Goal: Transaction & Acquisition: Purchase product/service

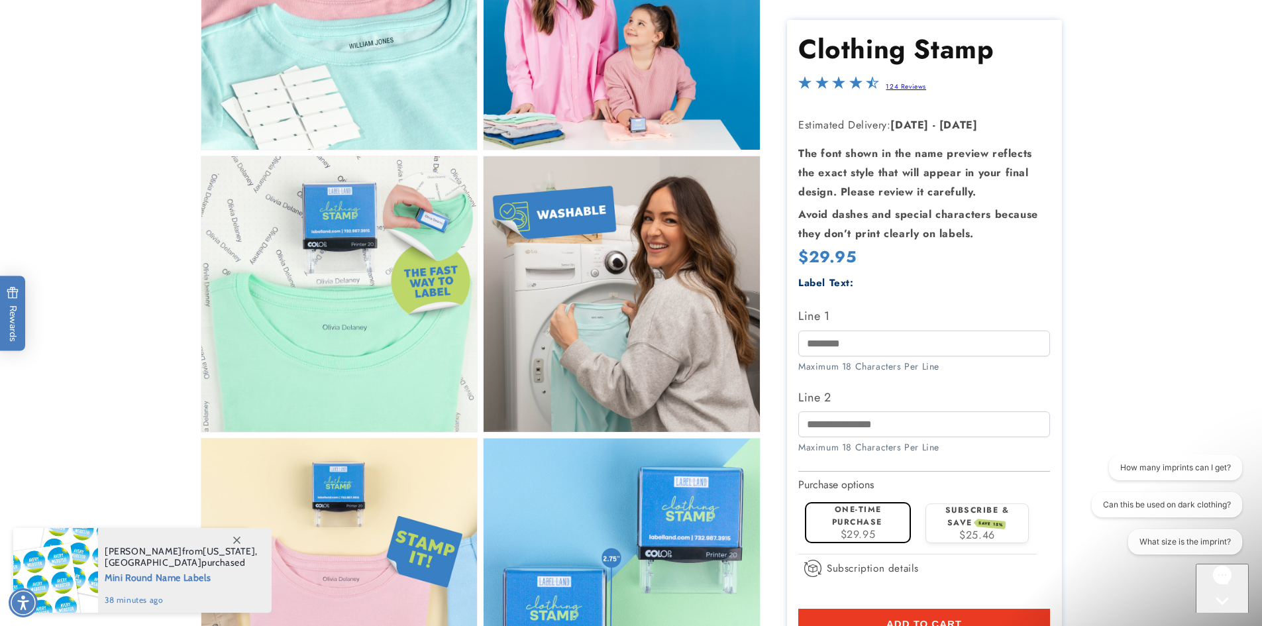
scroll to position [795, 0]
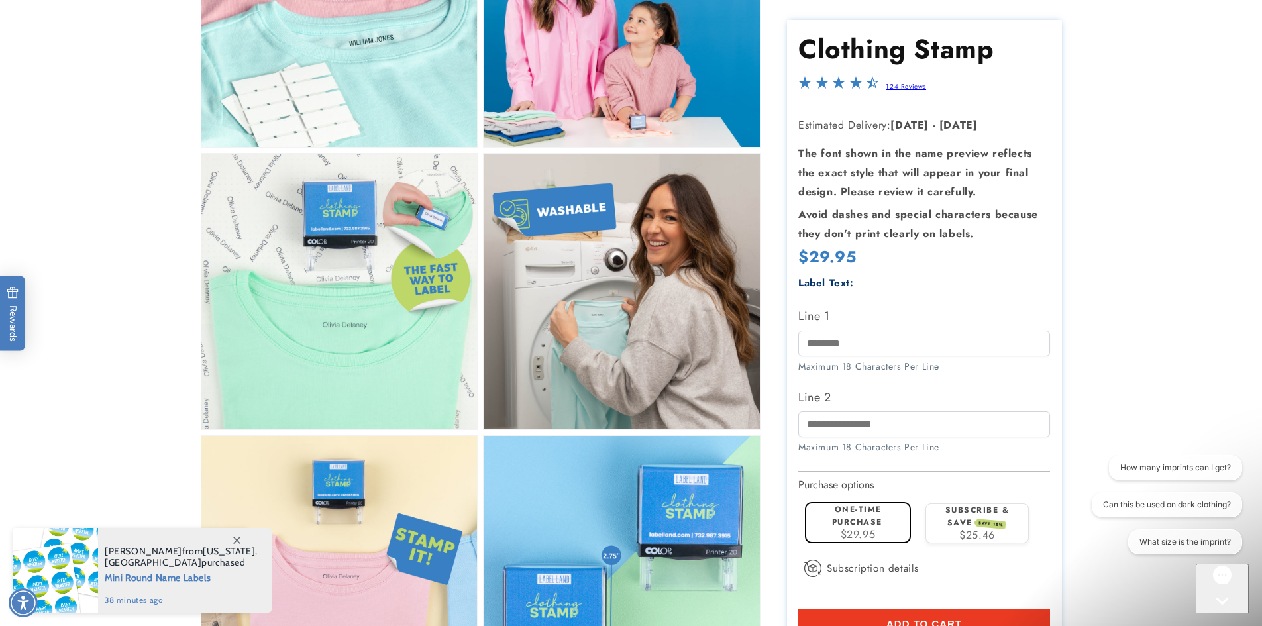
click at [233, 541] on icon at bounding box center [236, 540] width 7 height 7
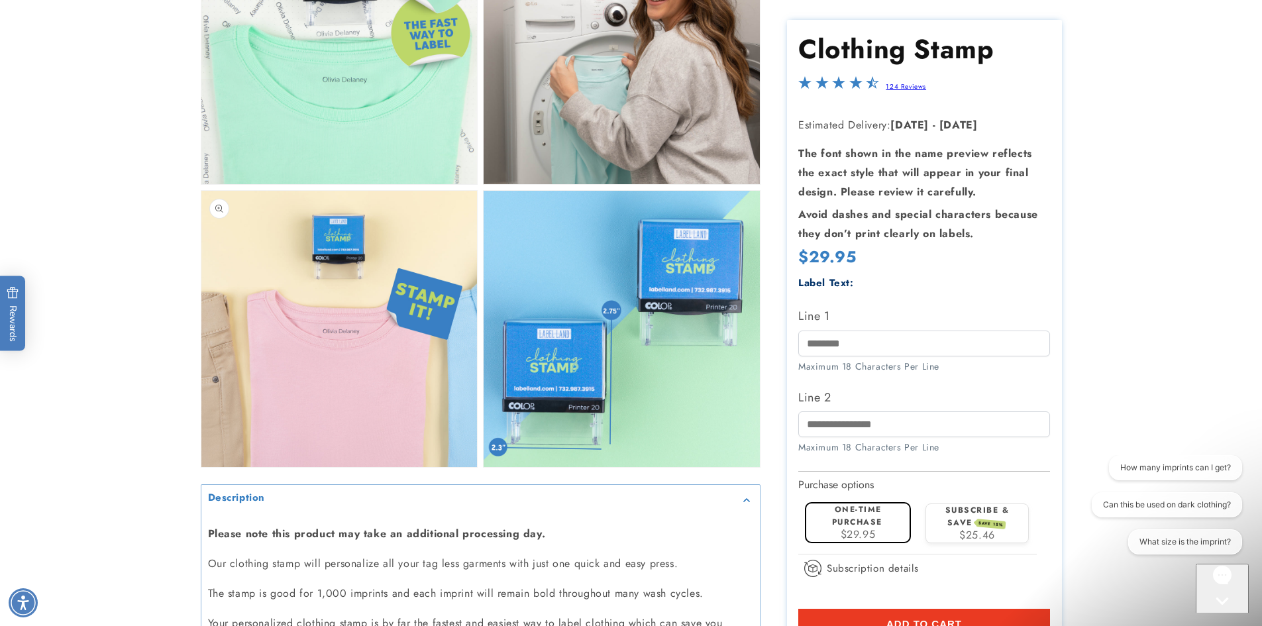
scroll to position [1060, 0]
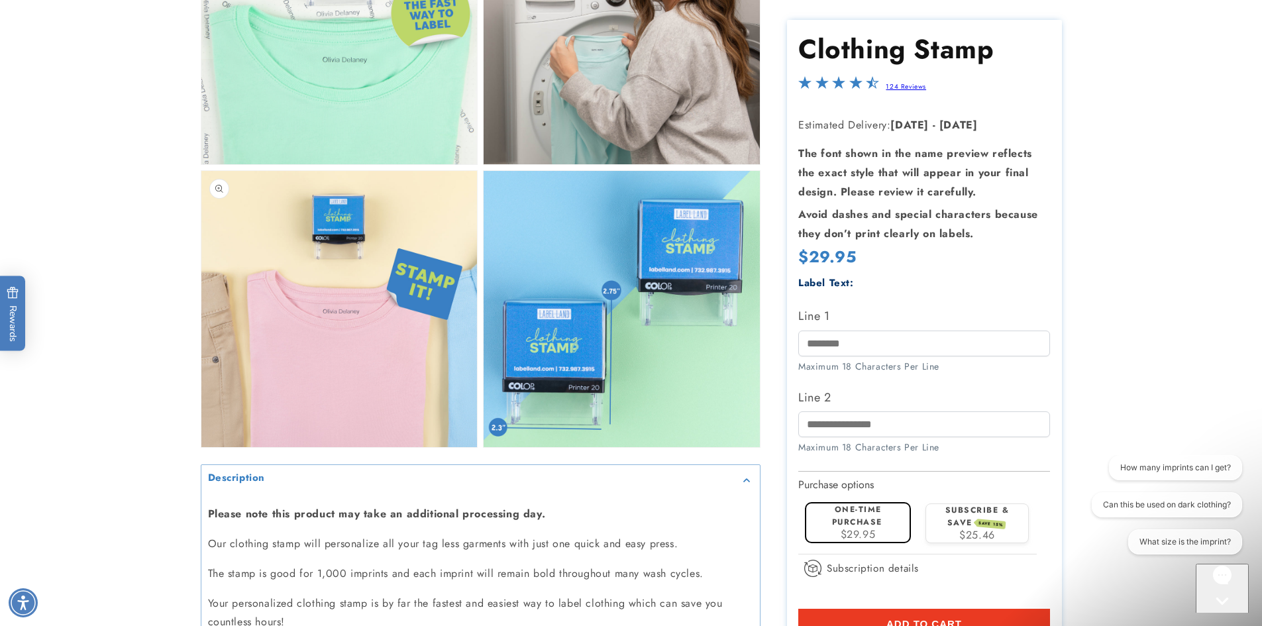
click at [201, 447] on button "Open media 6 in modal" at bounding box center [201, 447] width 0 height 0
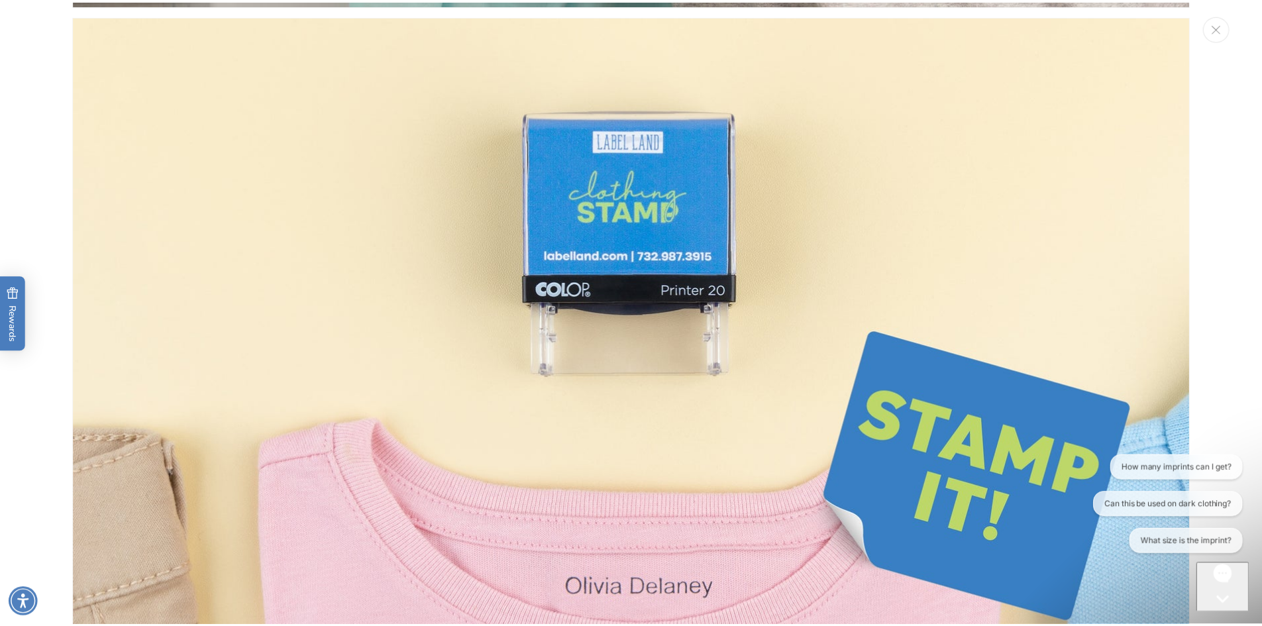
scroll to position [5712, 0]
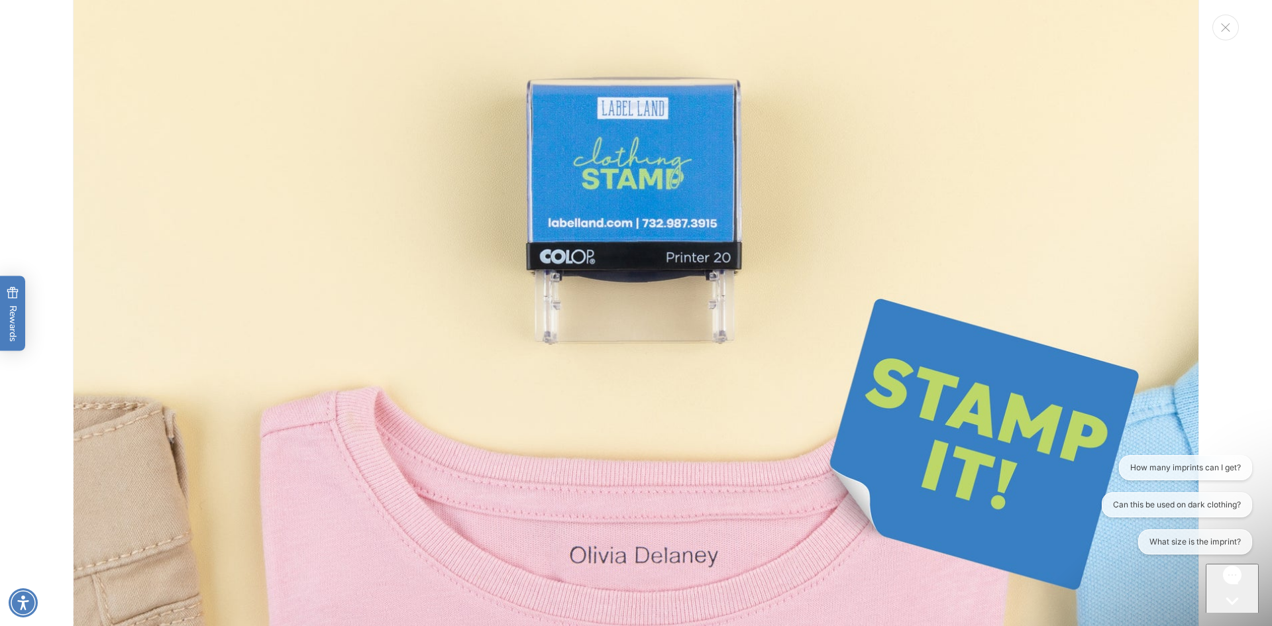
click at [1218, 39] on div "Media gallery" at bounding box center [636, 313] width 1272 height 626
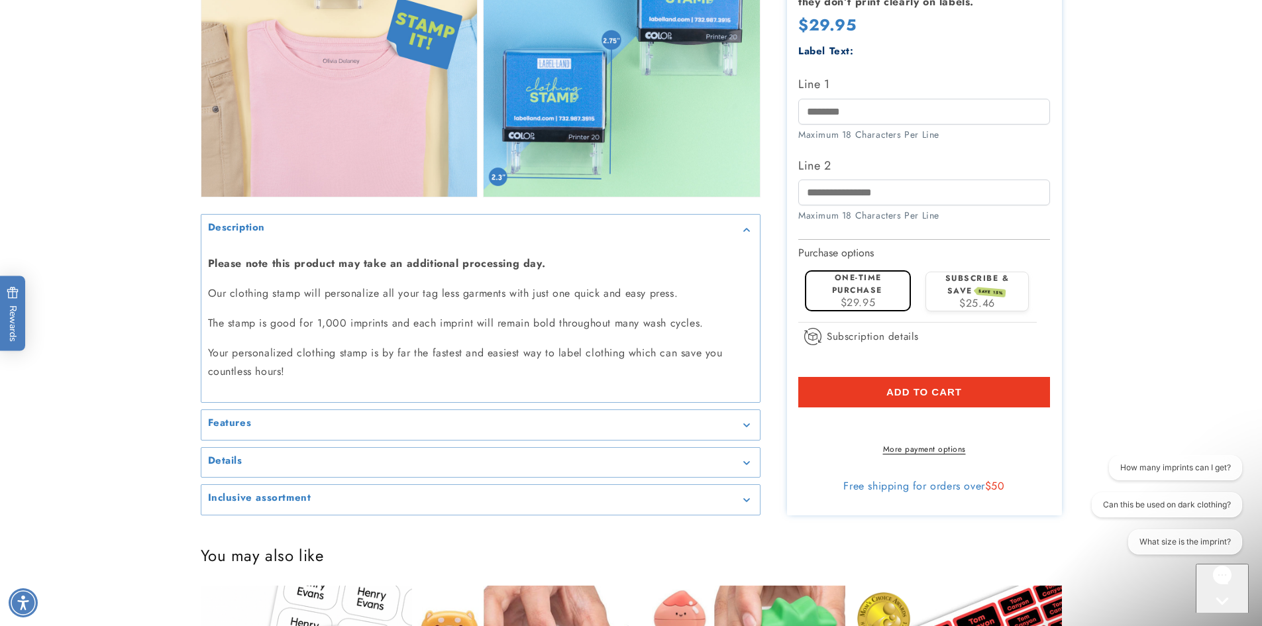
scroll to position [1391, 0]
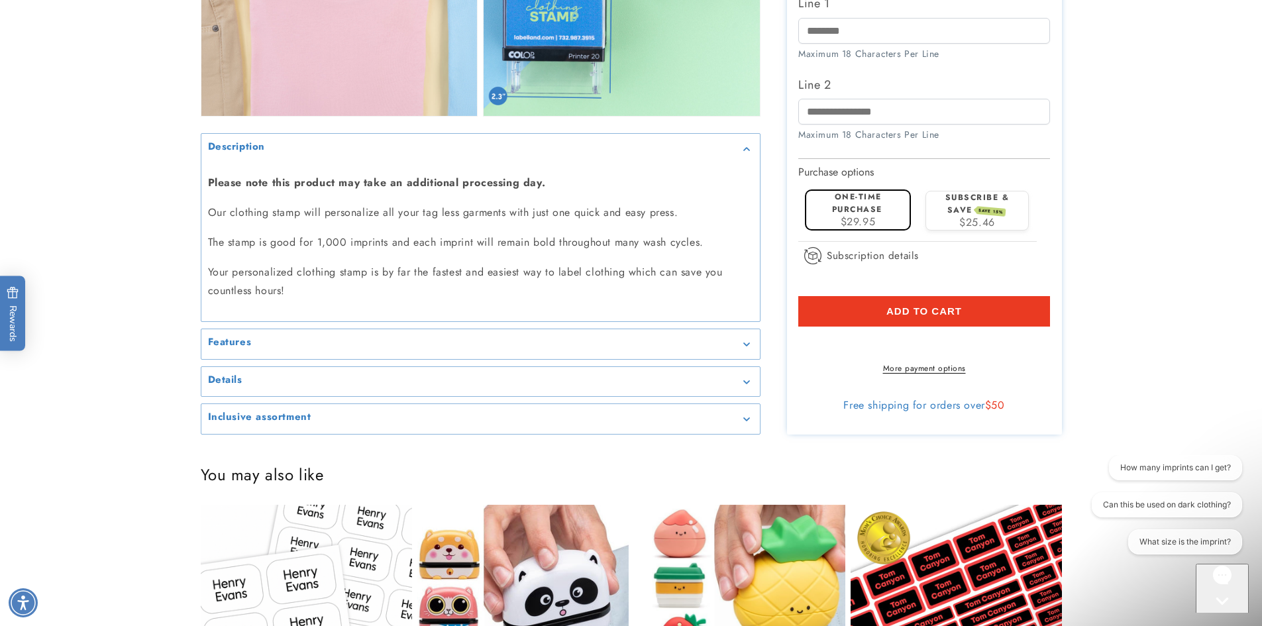
click at [221, 338] on h2 "Features" at bounding box center [230, 342] width 44 height 13
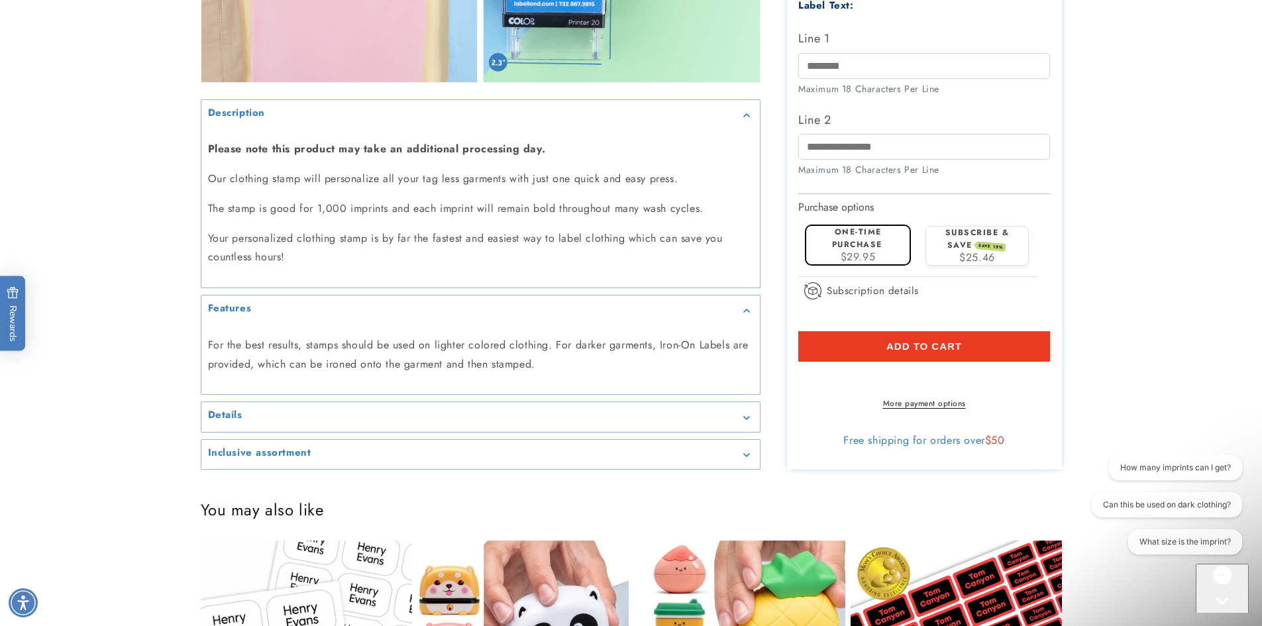
scroll to position [1457, 0]
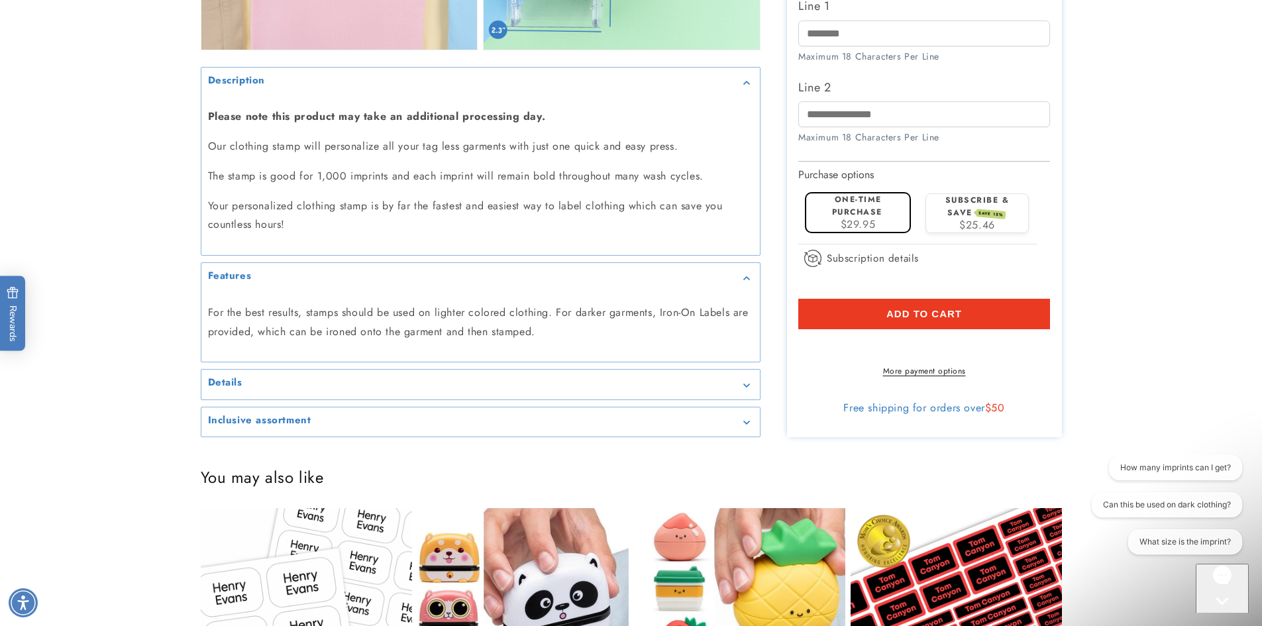
click at [219, 381] on h2 "Details" at bounding box center [225, 382] width 34 height 13
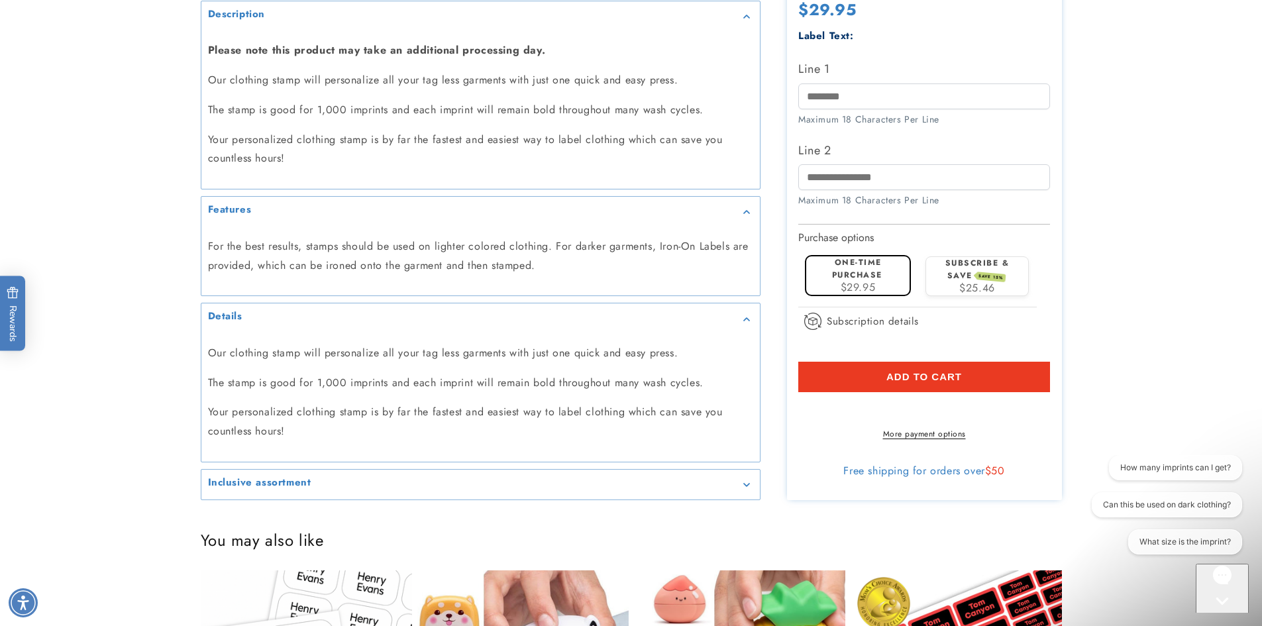
scroll to position [1656, 0]
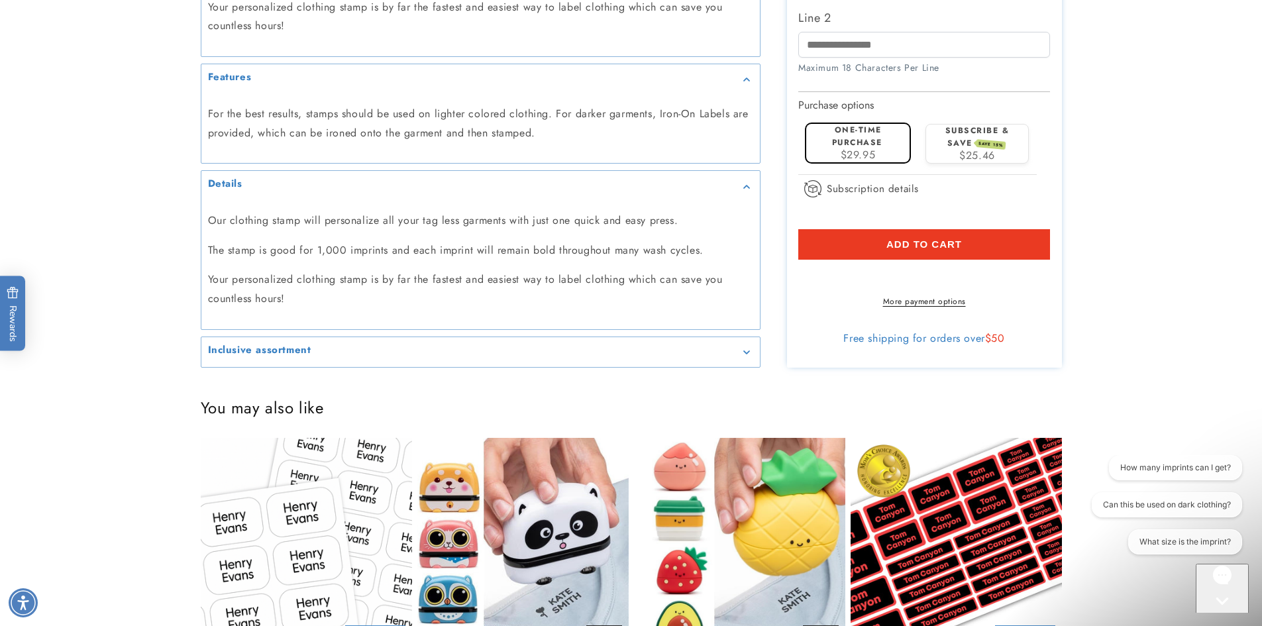
click at [224, 355] on h2 "Inclusive assortment" at bounding box center [259, 350] width 103 height 13
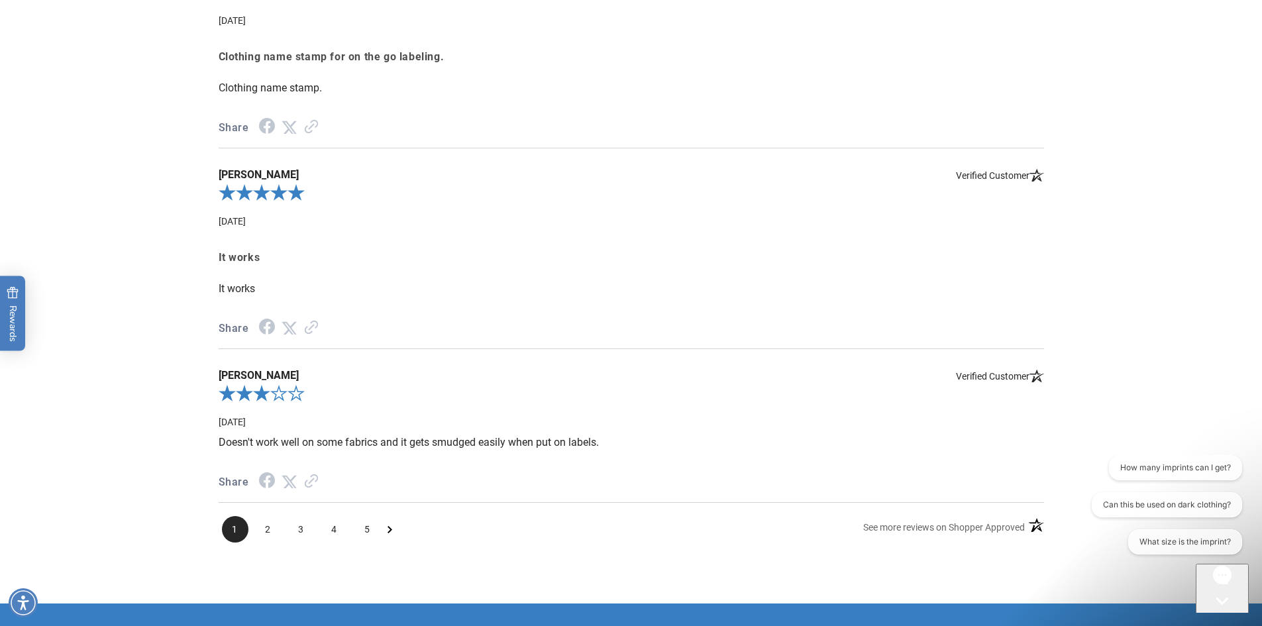
scroll to position [2716, 0]
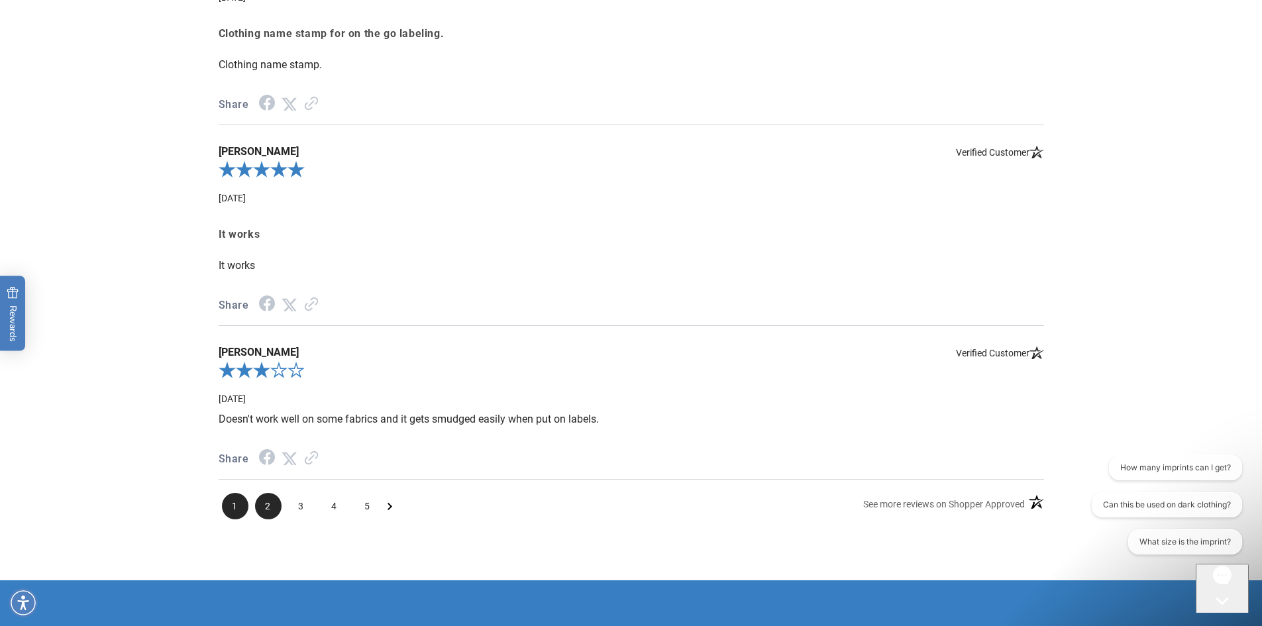
click at [267, 510] on span "2" at bounding box center [268, 506] width 26 height 26
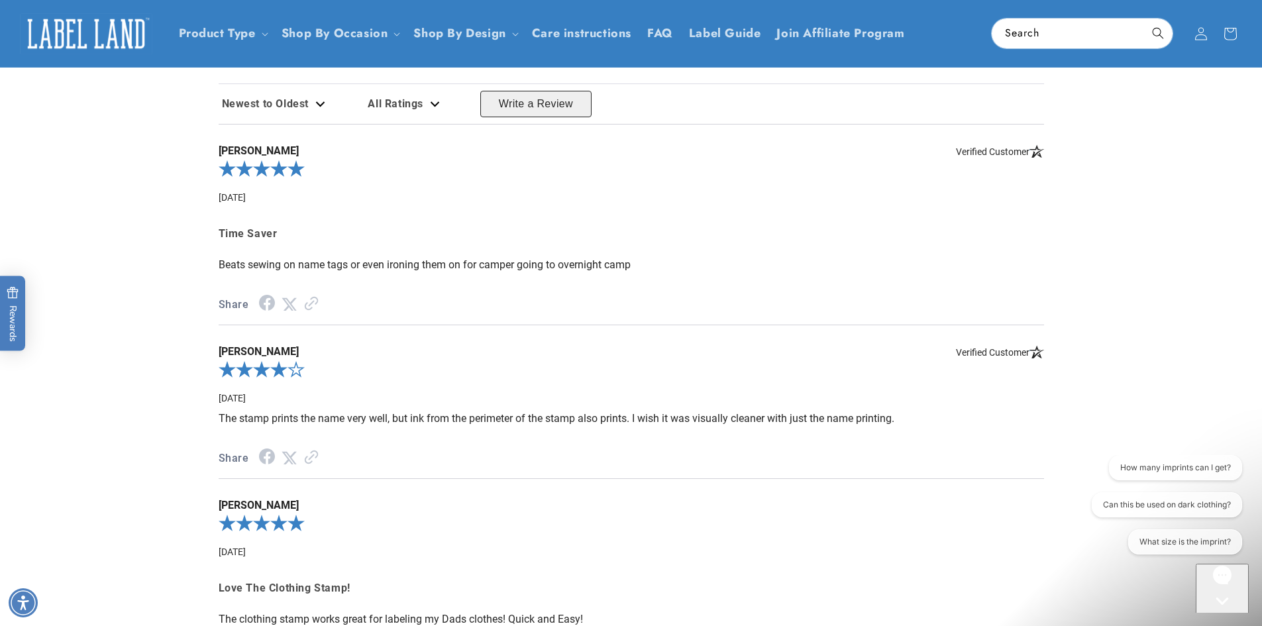
scroll to position [2507, 0]
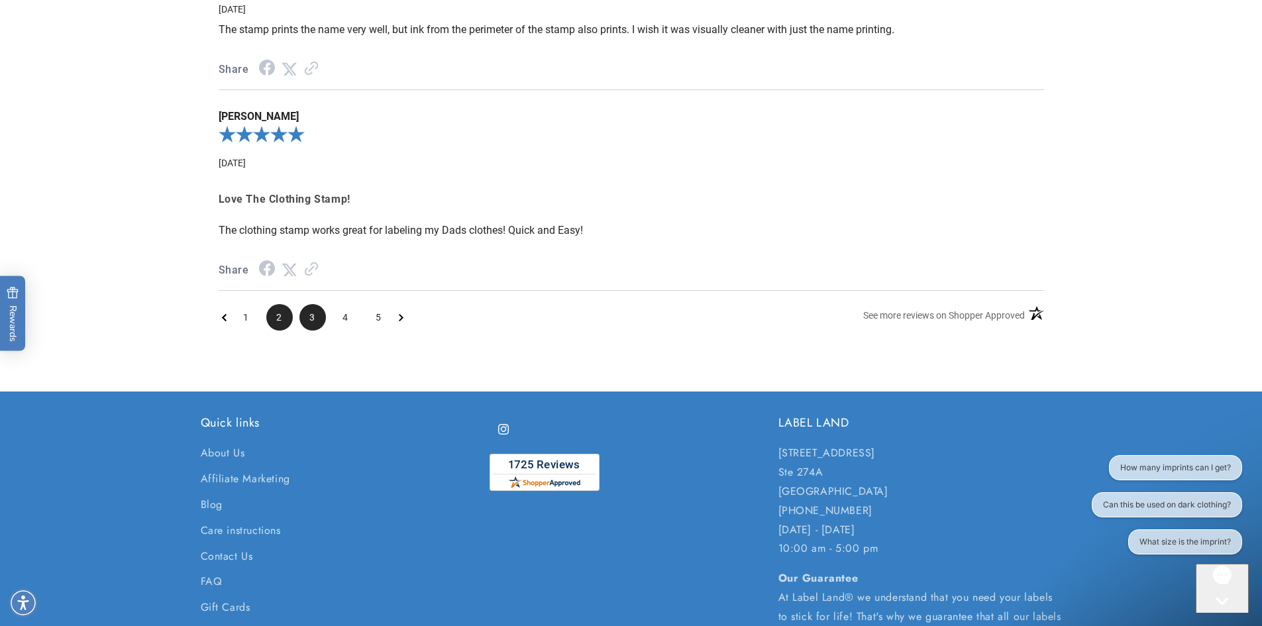
click at [316, 319] on span "3" at bounding box center [312, 317] width 26 height 26
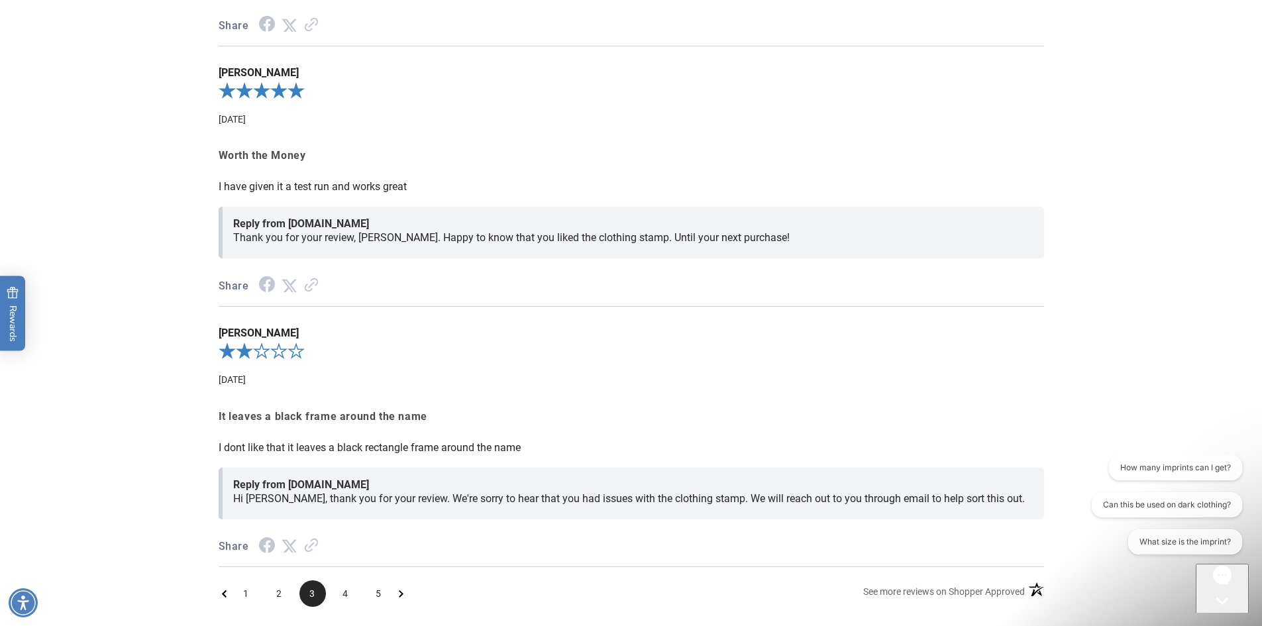
scroll to position [2921, 0]
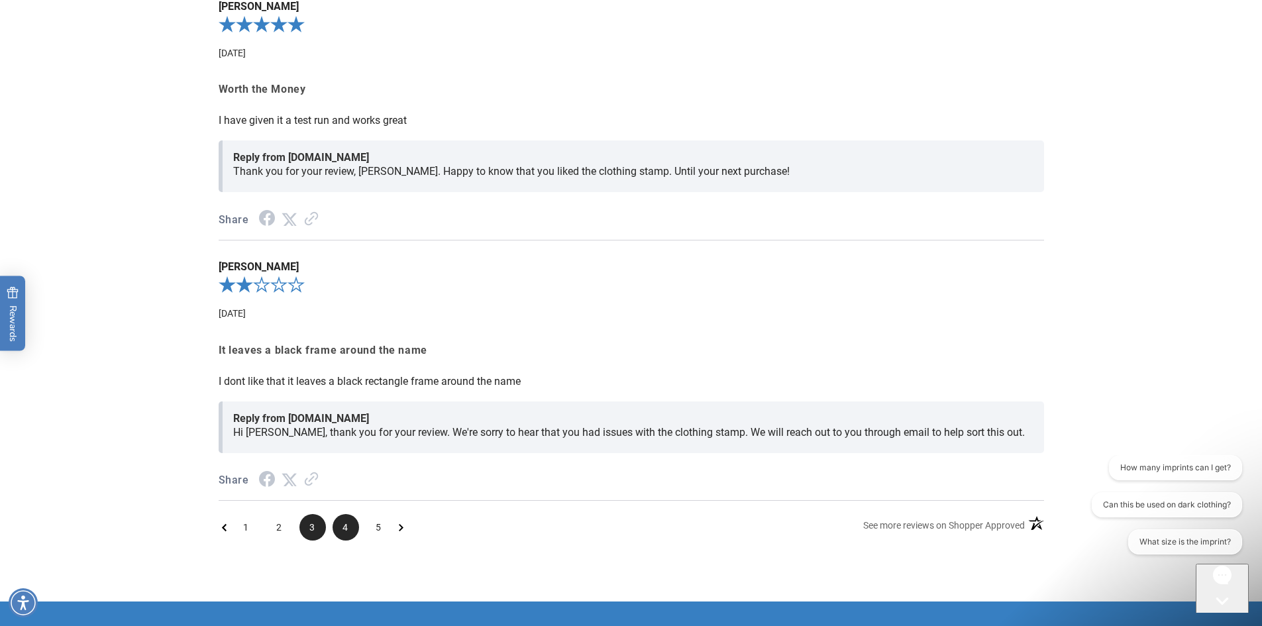
click at [354, 525] on span "4" at bounding box center [346, 527] width 26 height 26
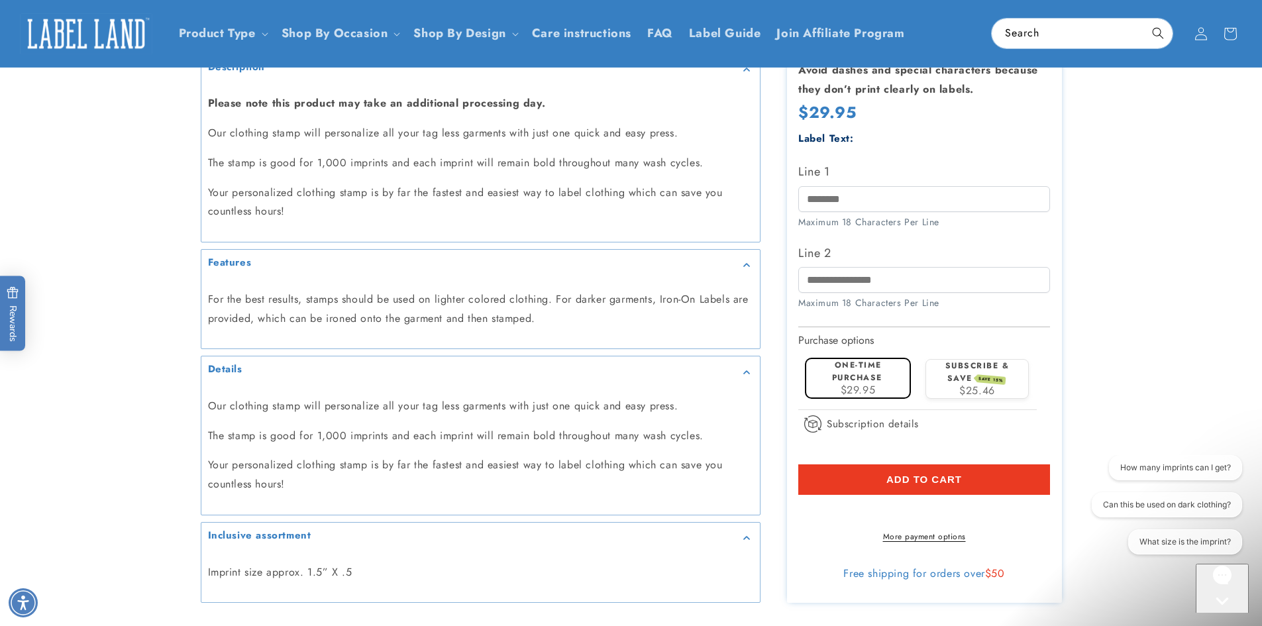
scroll to position [1139, 0]
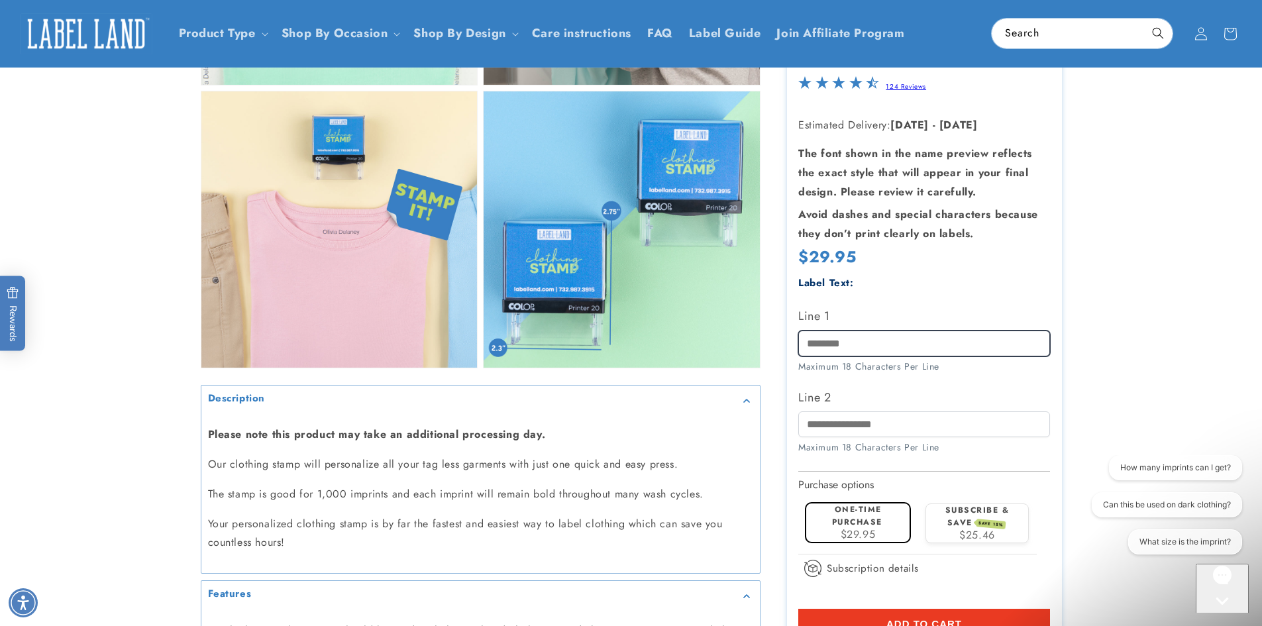
click at [859, 342] on input "Line 1" at bounding box center [924, 343] width 252 height 26
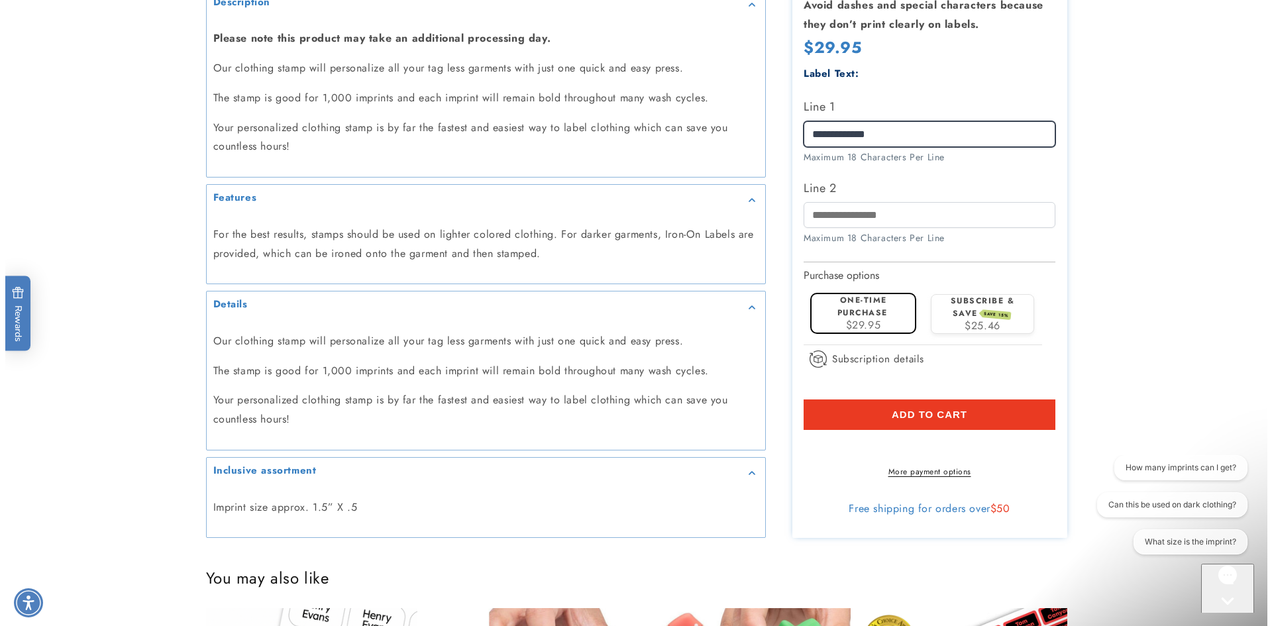
scroll to position [1537, 0]
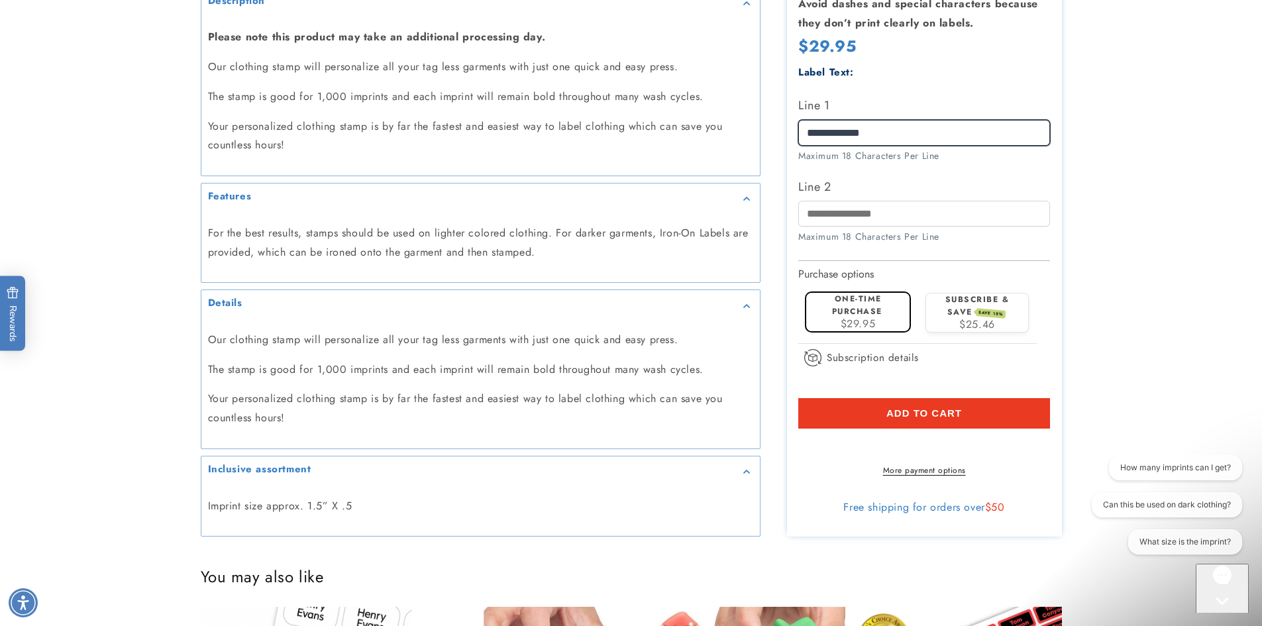
type input "**********"
click at [905, 407] on span "Add to cart" at bounding box center [924, 413] width 76 height 12
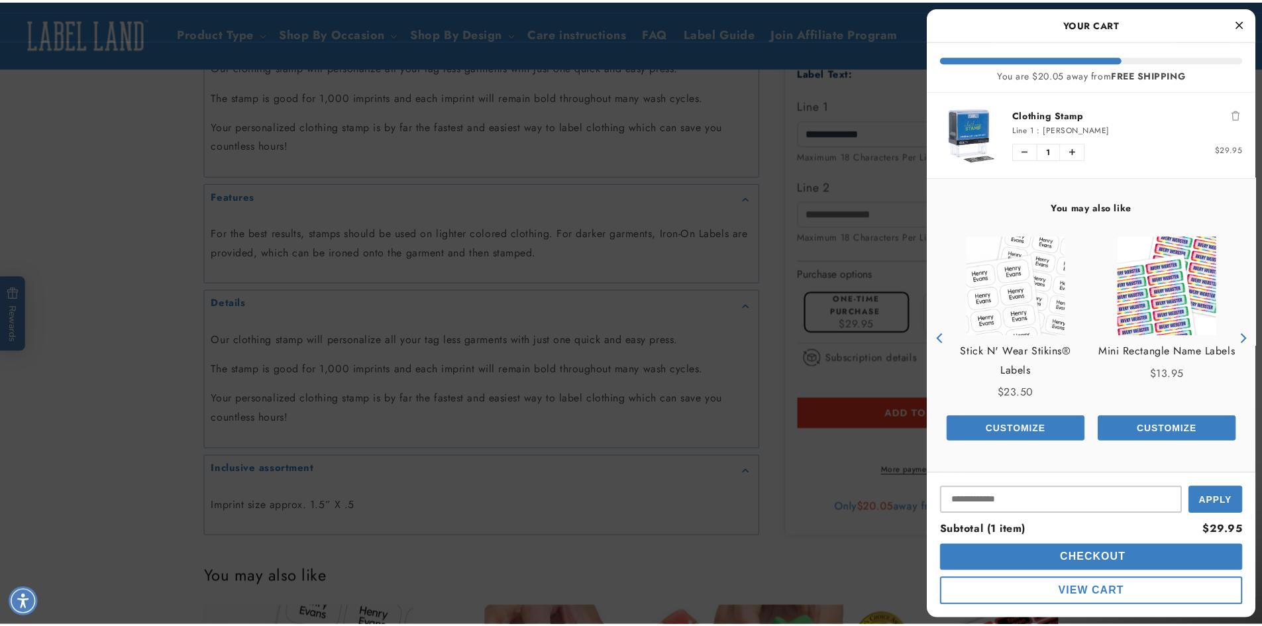
scroll to position [5712, 0]
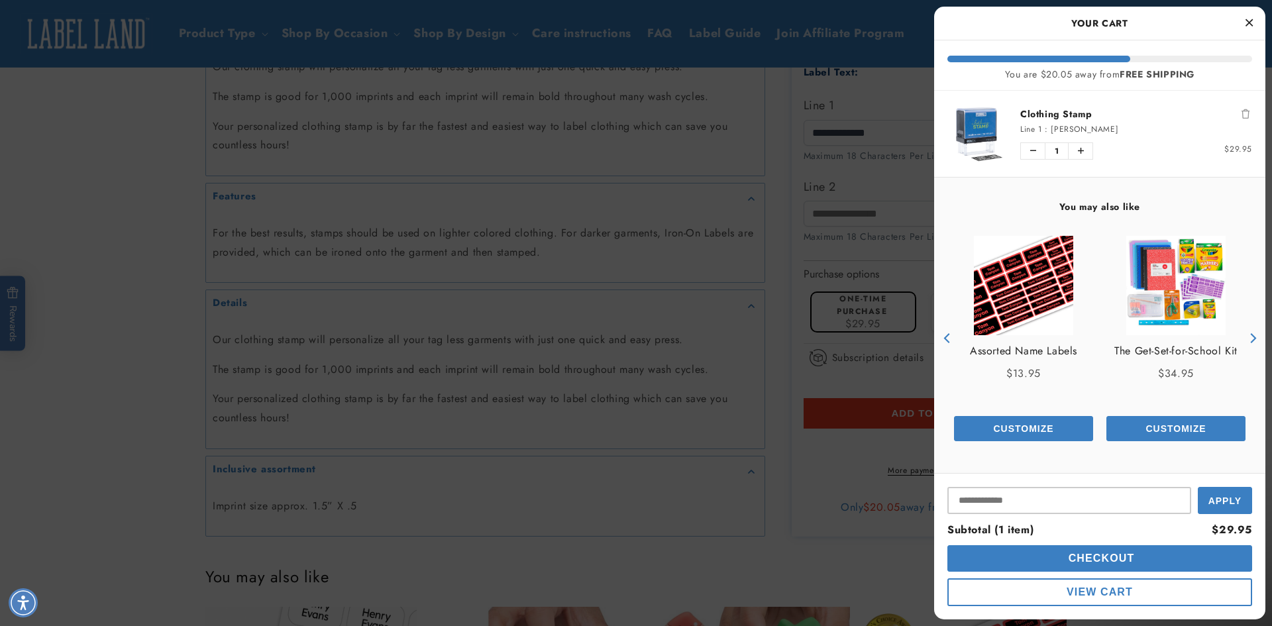
click at [1255, 25] on button "Close Cart" at bounding box center [1249, 23] width 20 height 20
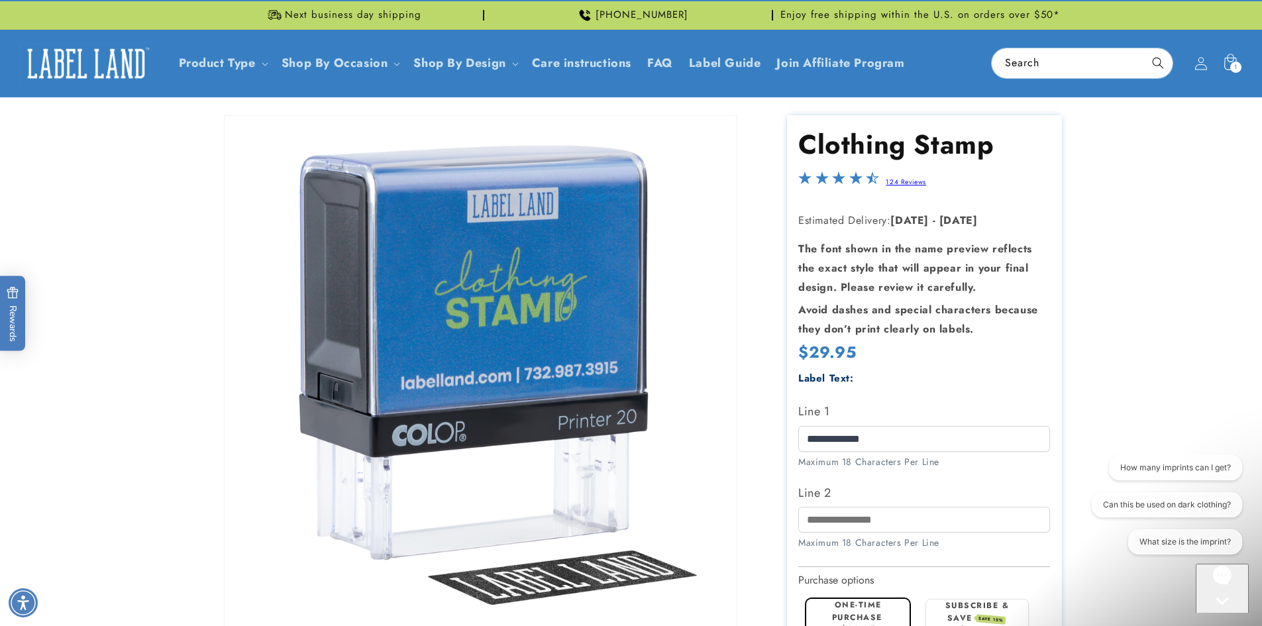
scroll to position [13, 0]
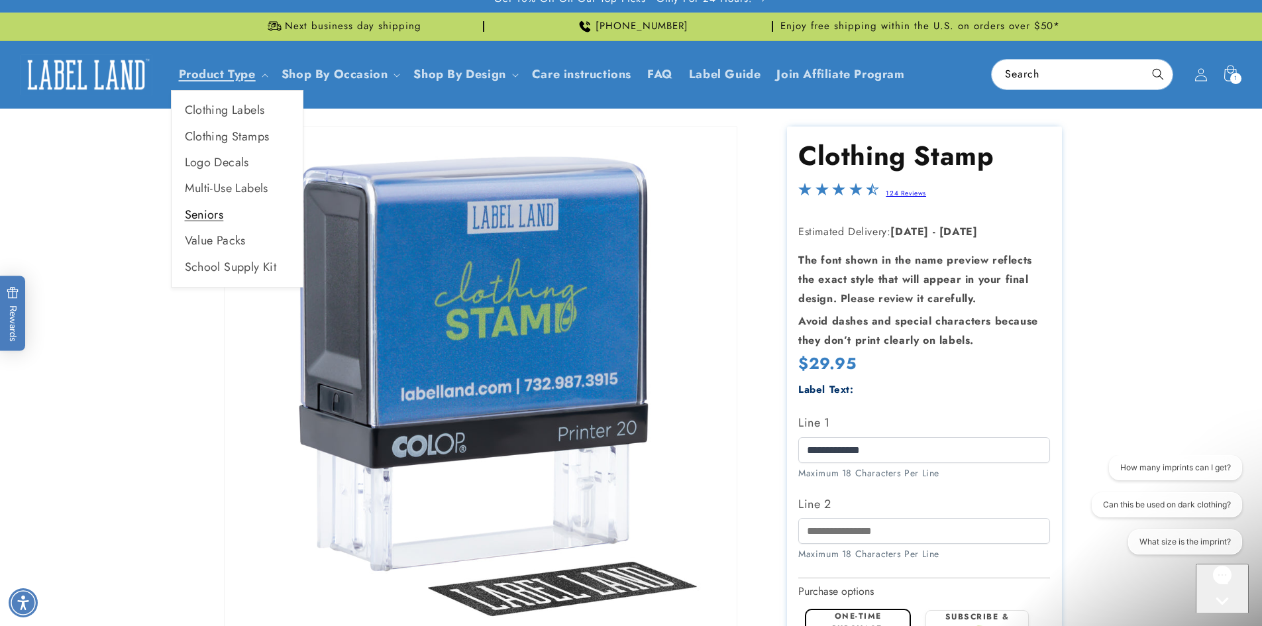
click at [195, 217] on link "Seniors" at bounding box center [237, 215] width 131 height 26
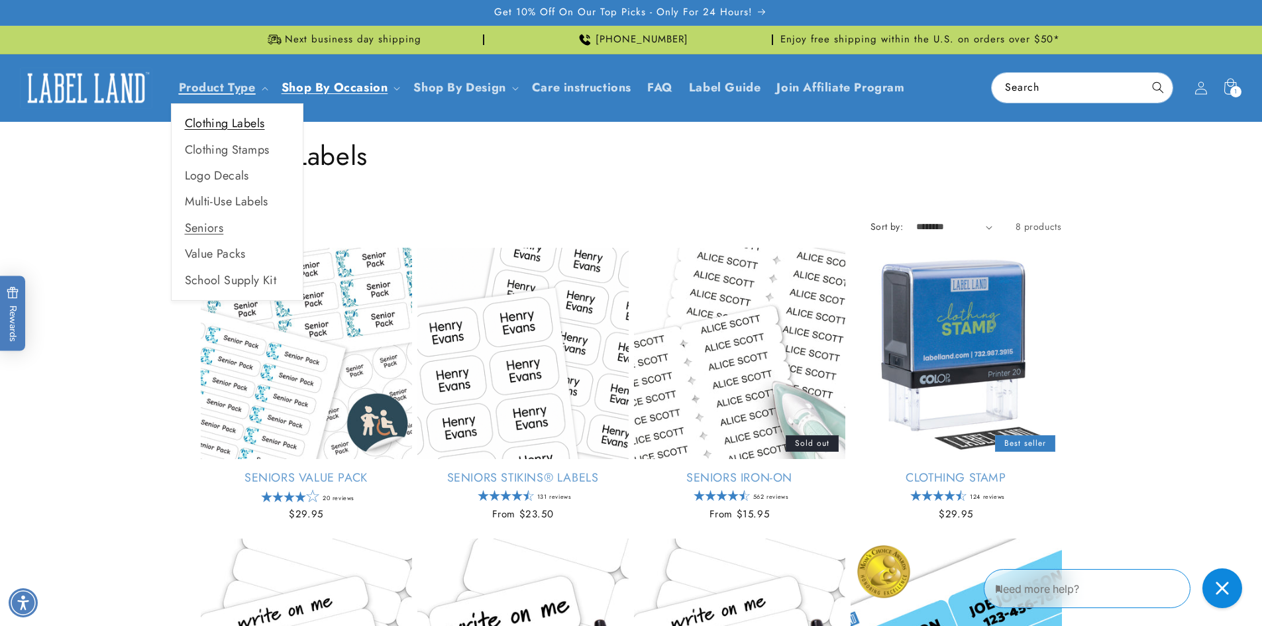
click at [235, 121] on link "Clothing Labels" at bounding box center [237, 124] width 131 height 26
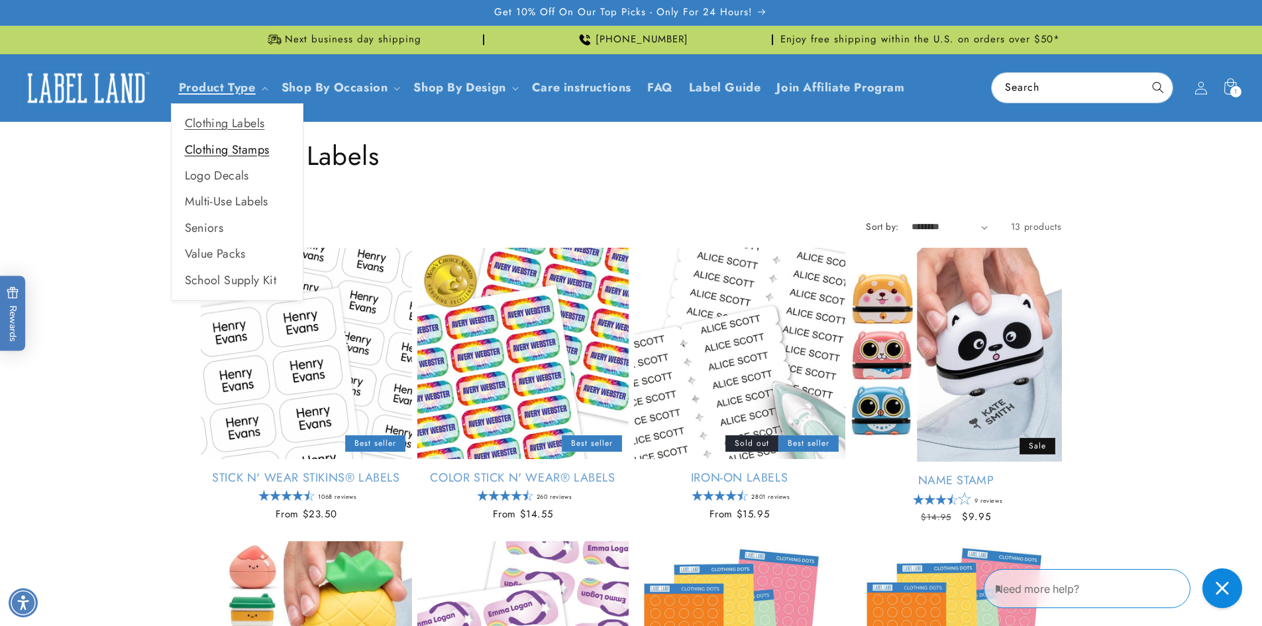
click at [220, 146] on link "Clothing Stamps" at bounding box center [237, 150] width 131 height 26
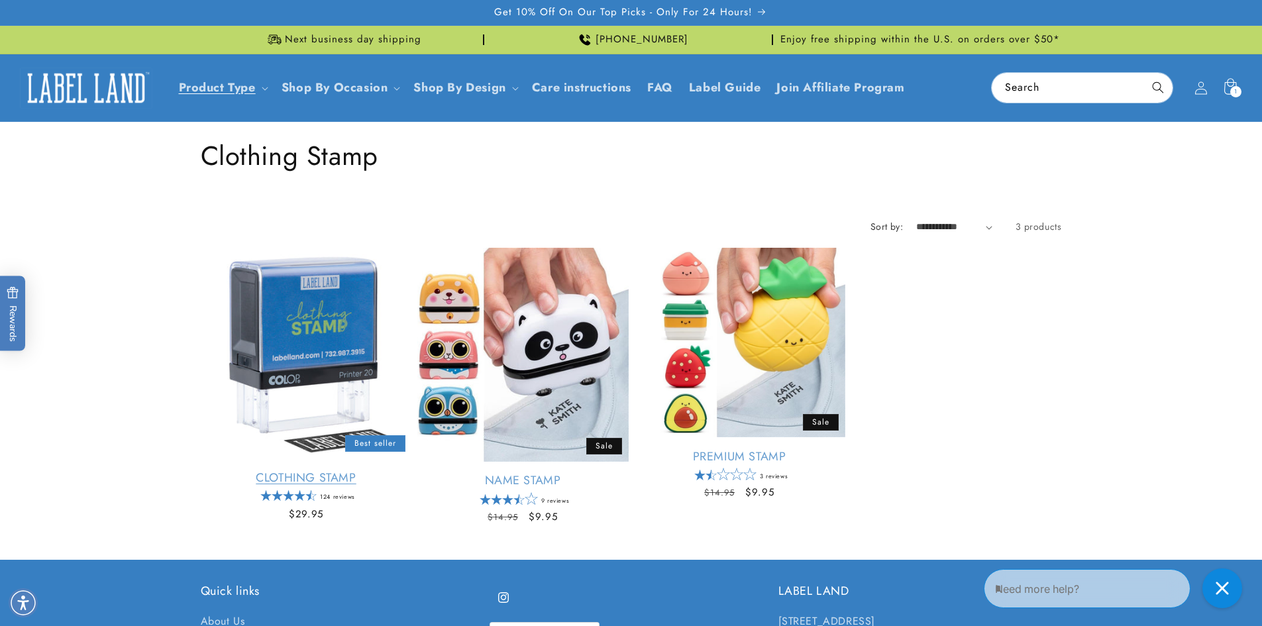
click at [303, 470] on link "Clothing Stamp" at bounding box center [306, 477] width 211 height 15
